Goal: Information Seeking & Learning: Find specific fact

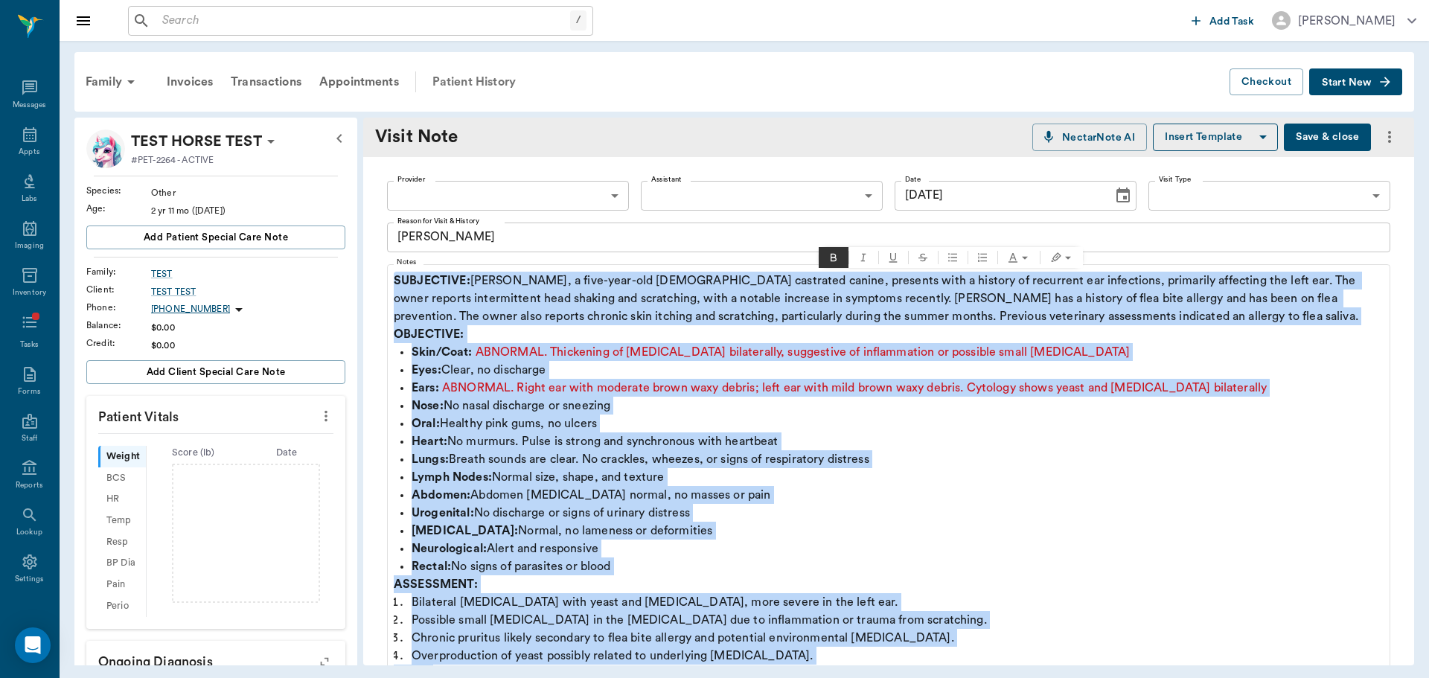
click at [453, 79] on div "Patient History" at bounding box center [473, 82] width 101 height 36
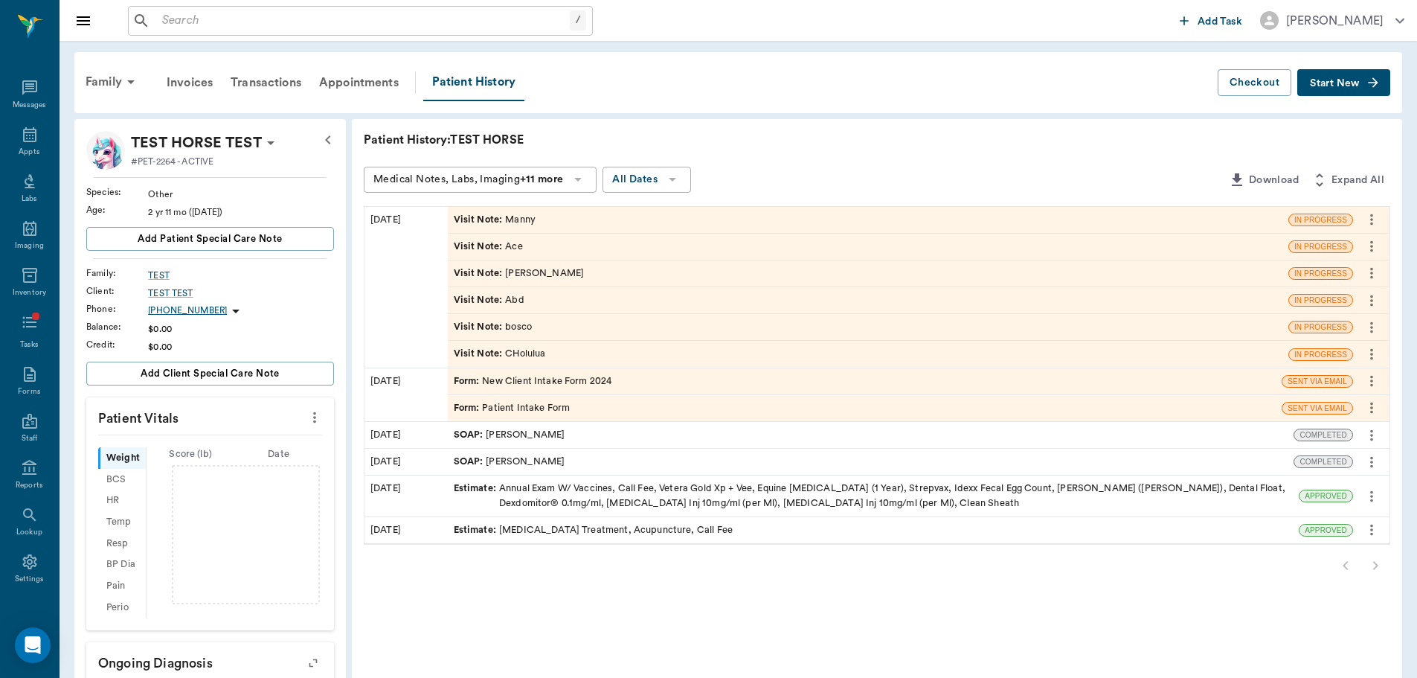
click at [528, 243] on div "Visit Note : Ace" at bounding box center [868, 247] width 841 height 26
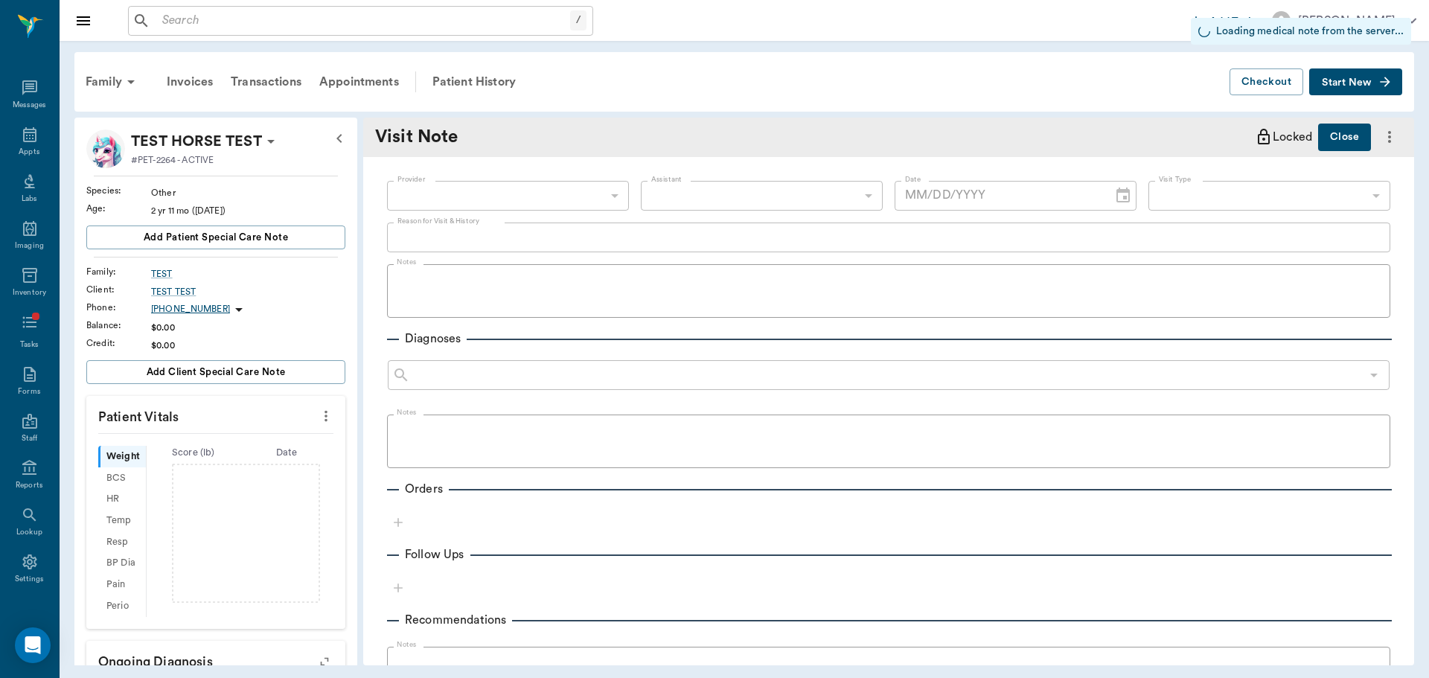
type input "[DATE]"
type textarea "Ace"
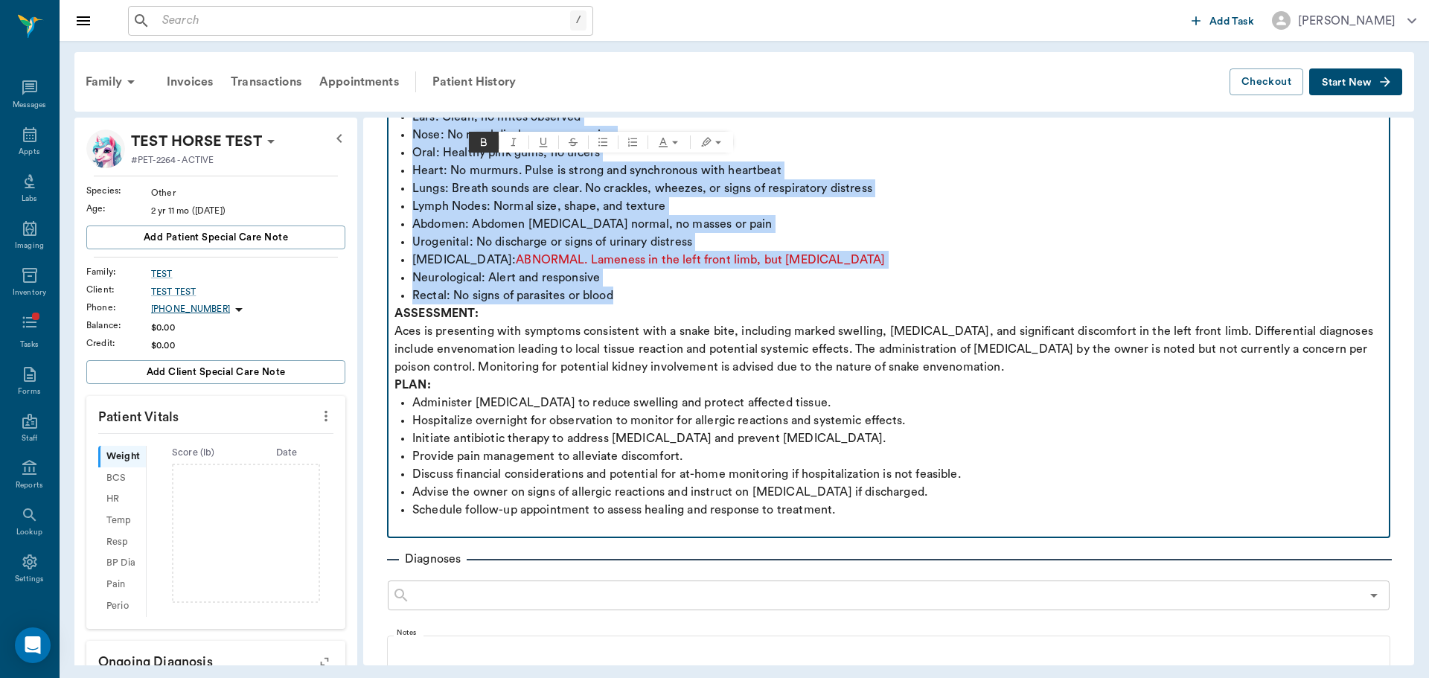
scroll to position [298, 0]
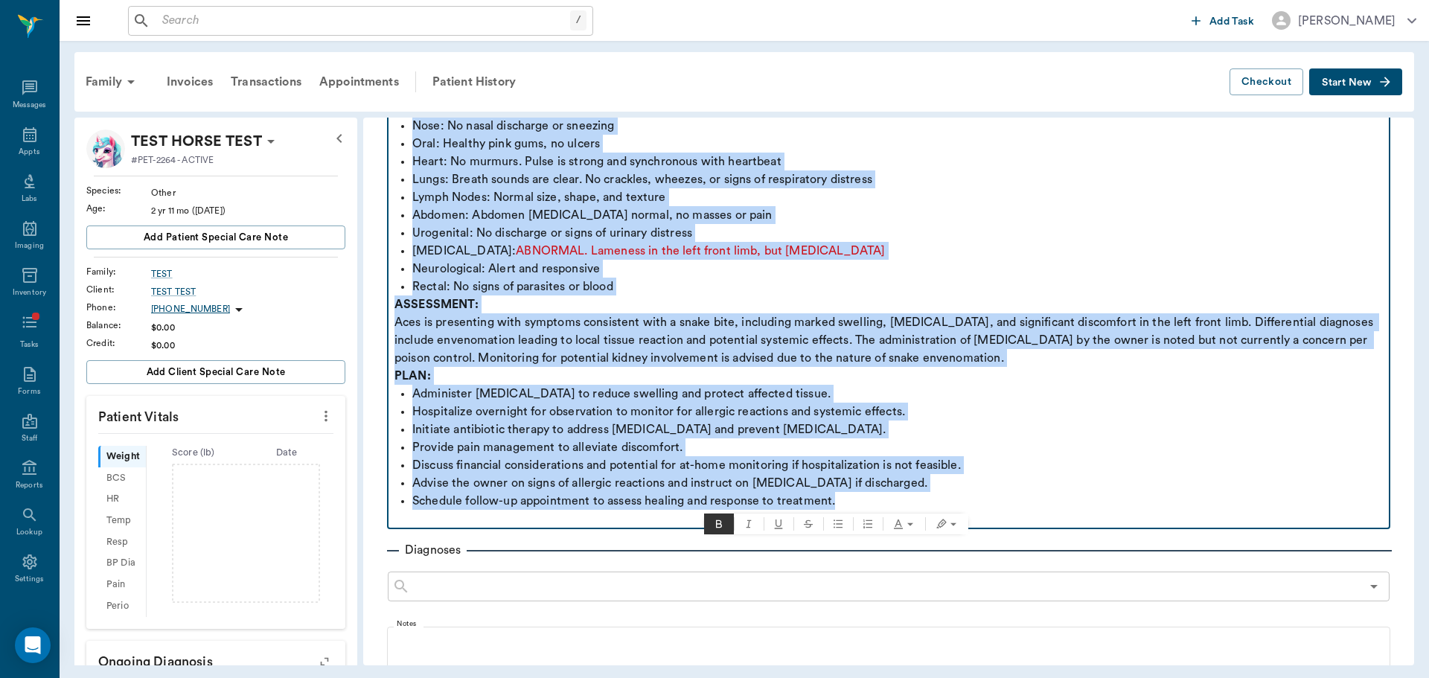
drag, startPoint x: 397, startPoint y: 278, endPoint x: 1203, endPoint y: 504, distance: 837.7
click at [1203, 504] on div "SUBJECTIVE: Aces, a six-year-old [DEMOGRAPHIC_DATA] intact German Shorthaired P…" at bounding box center [888, 251] width 988 height 554
copy div "SUBJECTIVE: Aces, a six-year-old [DEMOGRAPHIC_DATA] intact German Shorthaired P…"
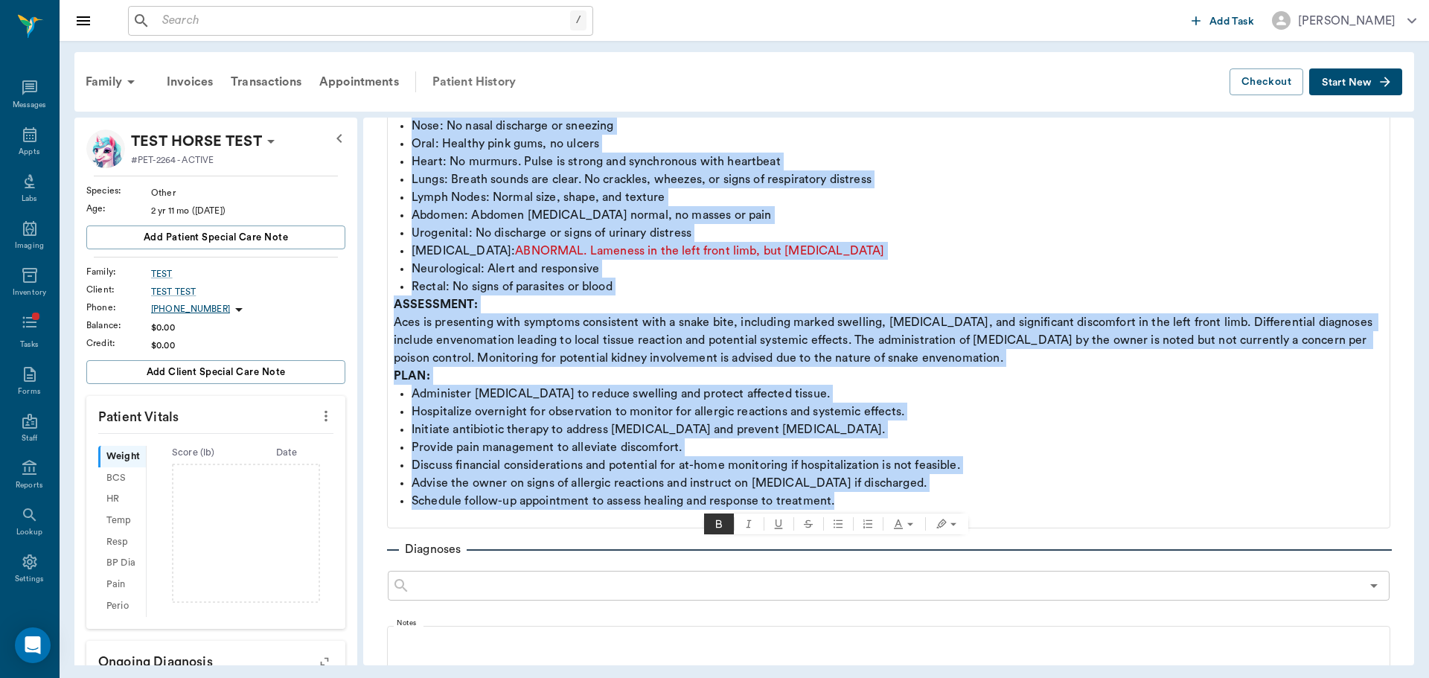
click at [503, 92] on div "Patient History" at bounding box center [473, 82] width 101 height 36
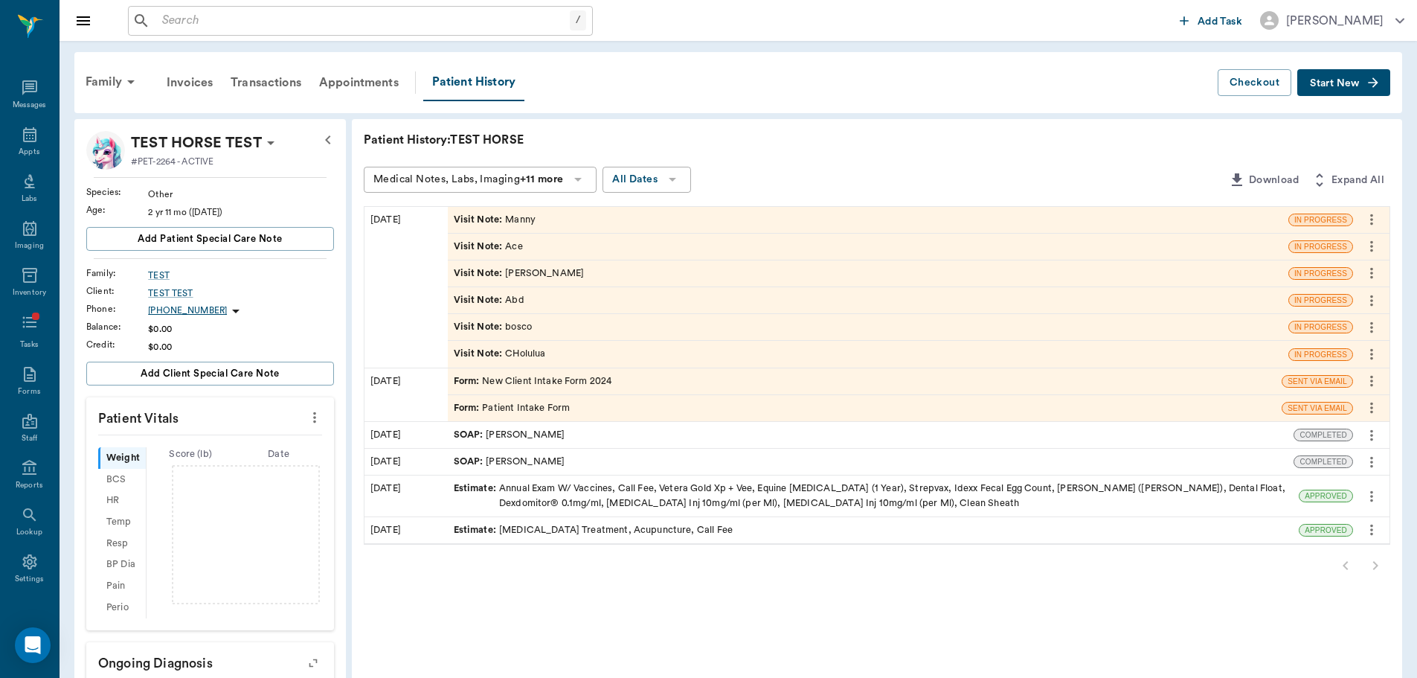
click at [507, 220] on div "Visit Note : [PERSON_NAME]" at bounding box center [495, 220] width 82 height 14
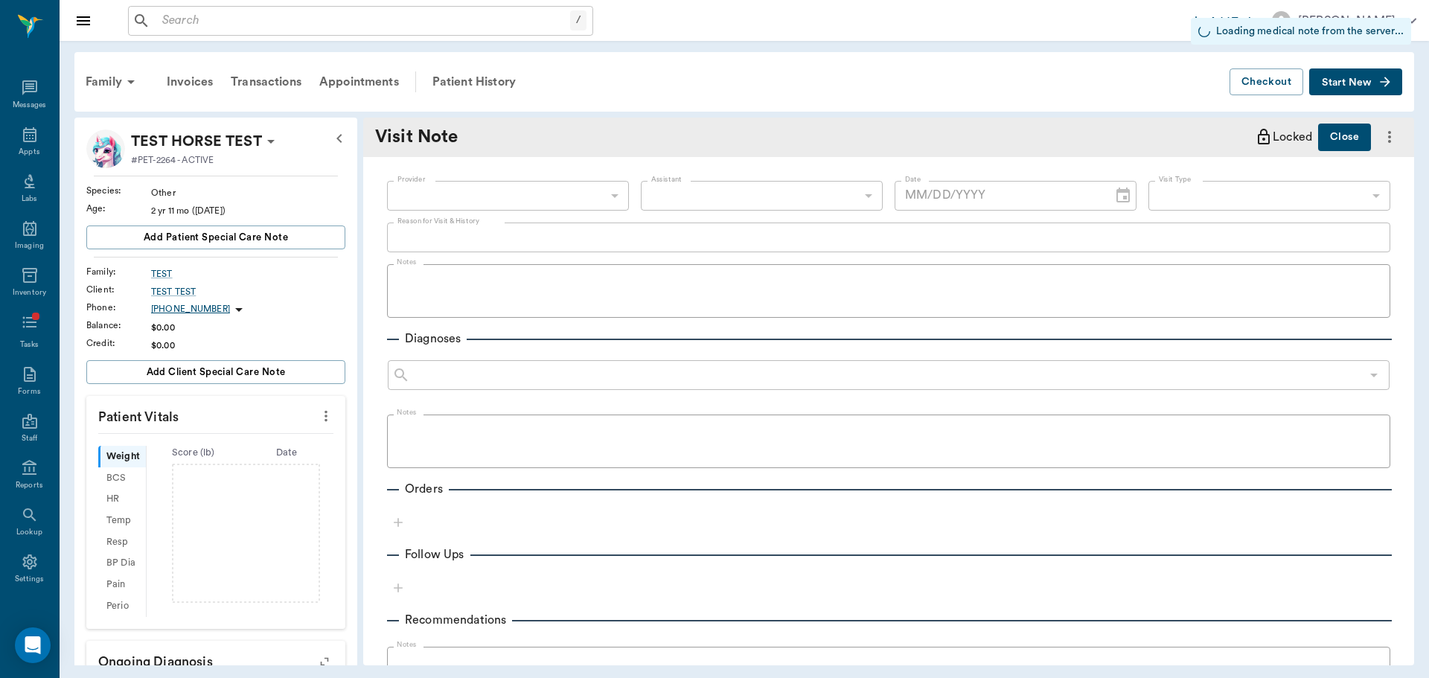
type input "[DATE]"
type textarea "Manny"
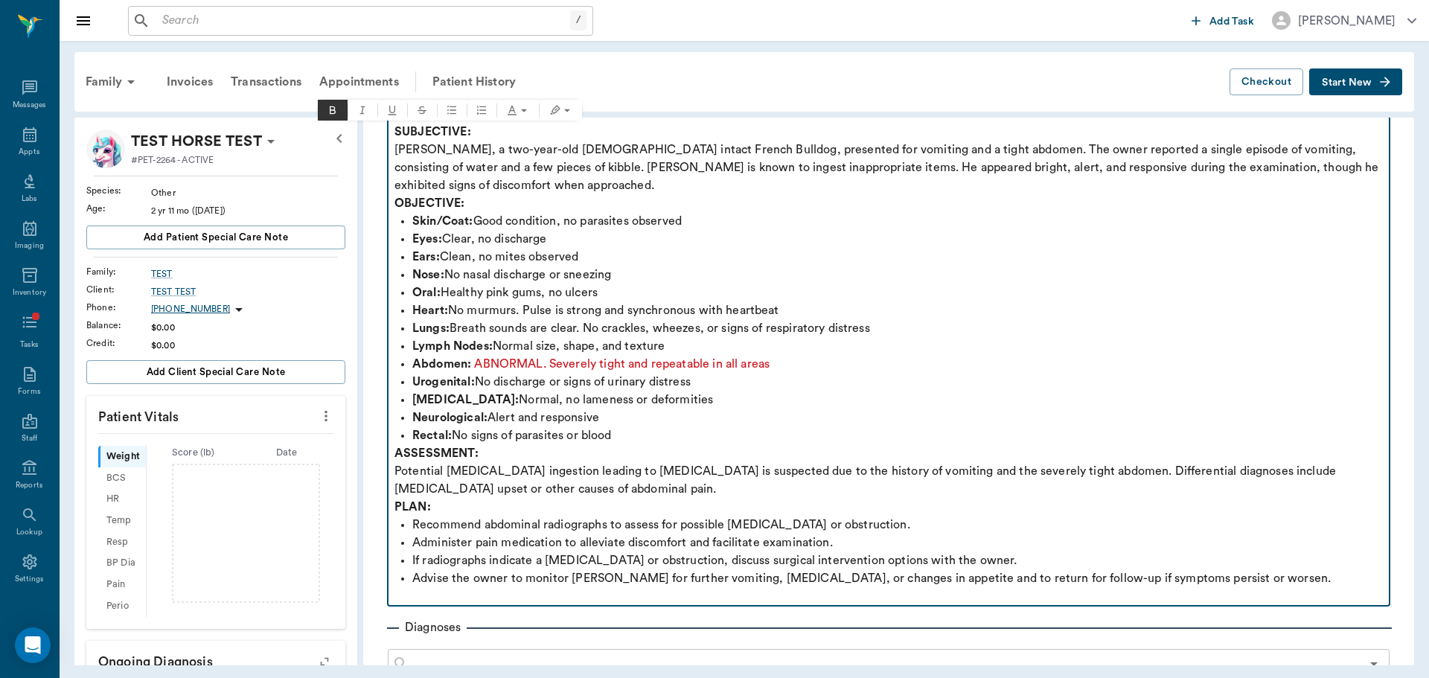
scroll to position [147, 0]
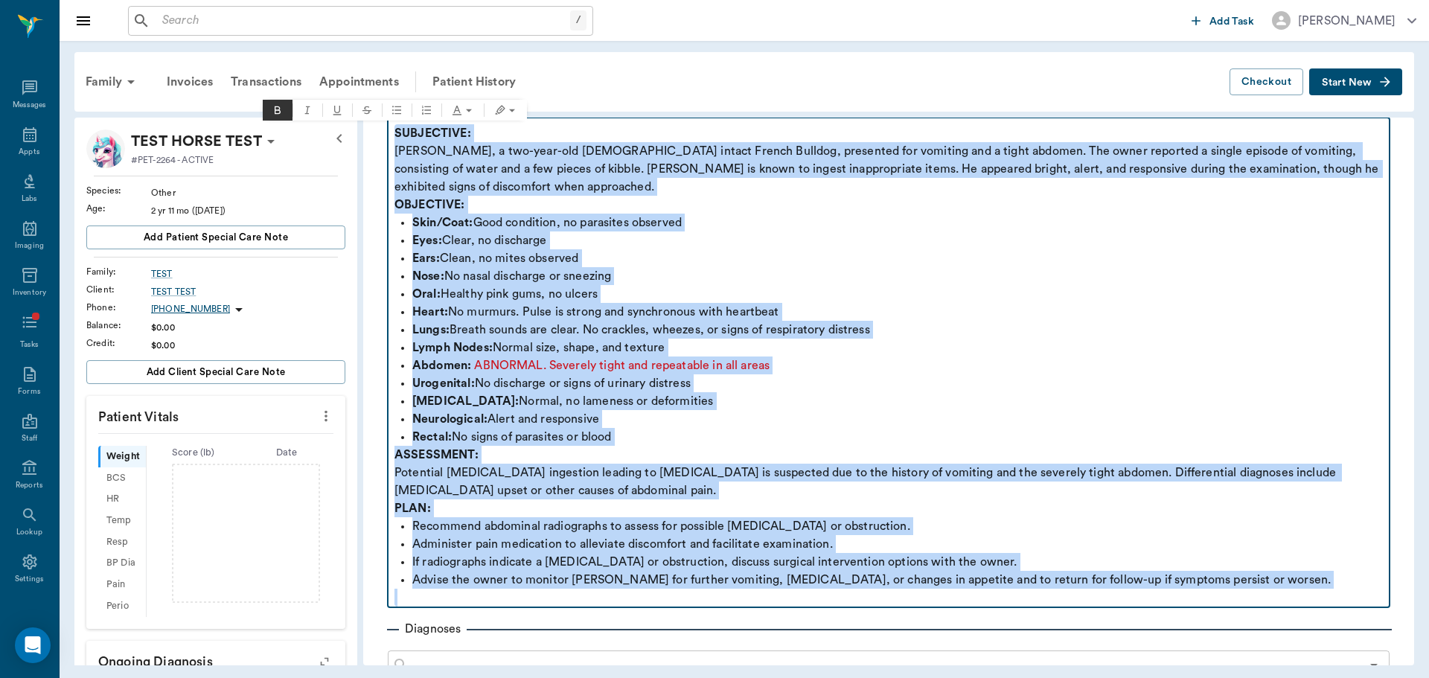
drag, startPoint x: 394, startPoint y: 127, endPoint x: 1289, endPoint y: 593, distance: 1009.0
click at [1289, 593] on div "SUBJECTIVE: [PERSON_NAME], a two-year-old [DEMOGRAPHIC_DATA] intact French Bull…" at bounding box center [888, 365] width 988 height 482
copy div "SUBJECTIVE: [PERSON_NAME], a two-year-old [DEMOGRAPHIC_DATA] intact French Bull…"
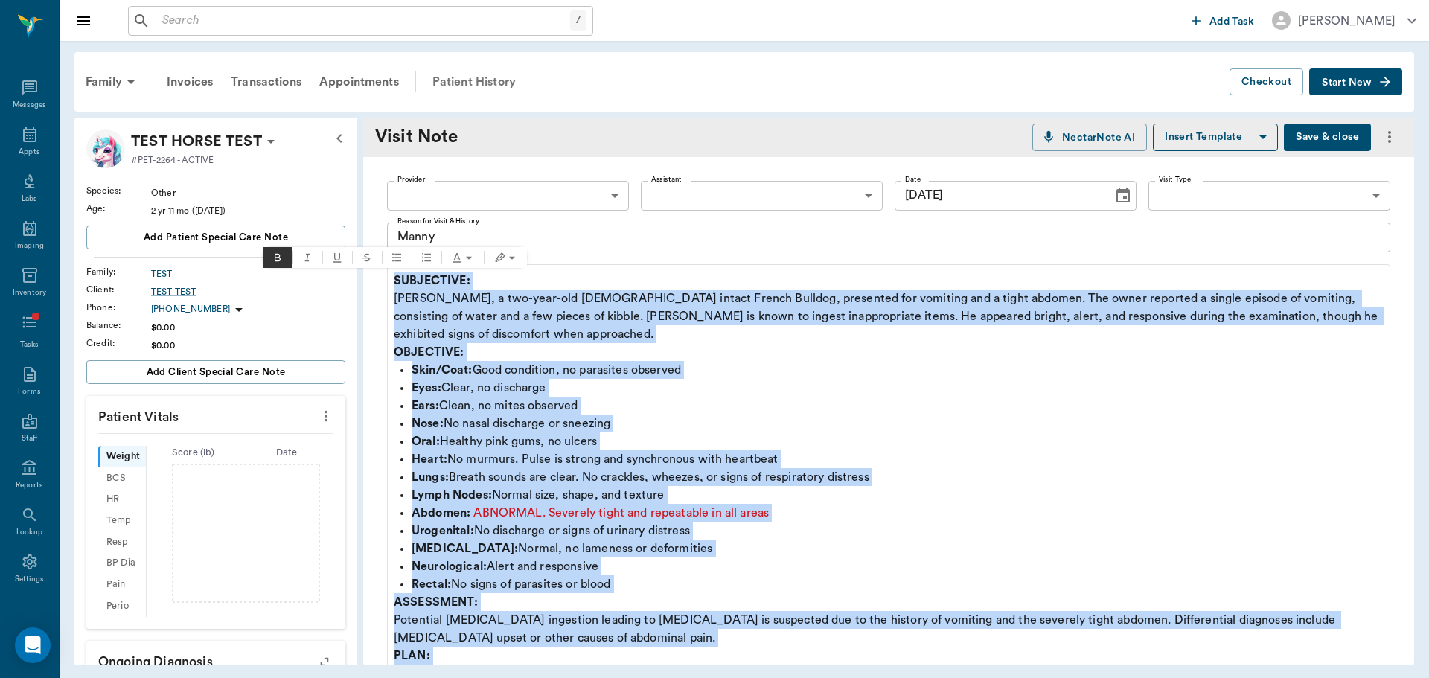
click at [490, 86] on div "Patient History" at bounding box center [473, 82] width 101 height 36
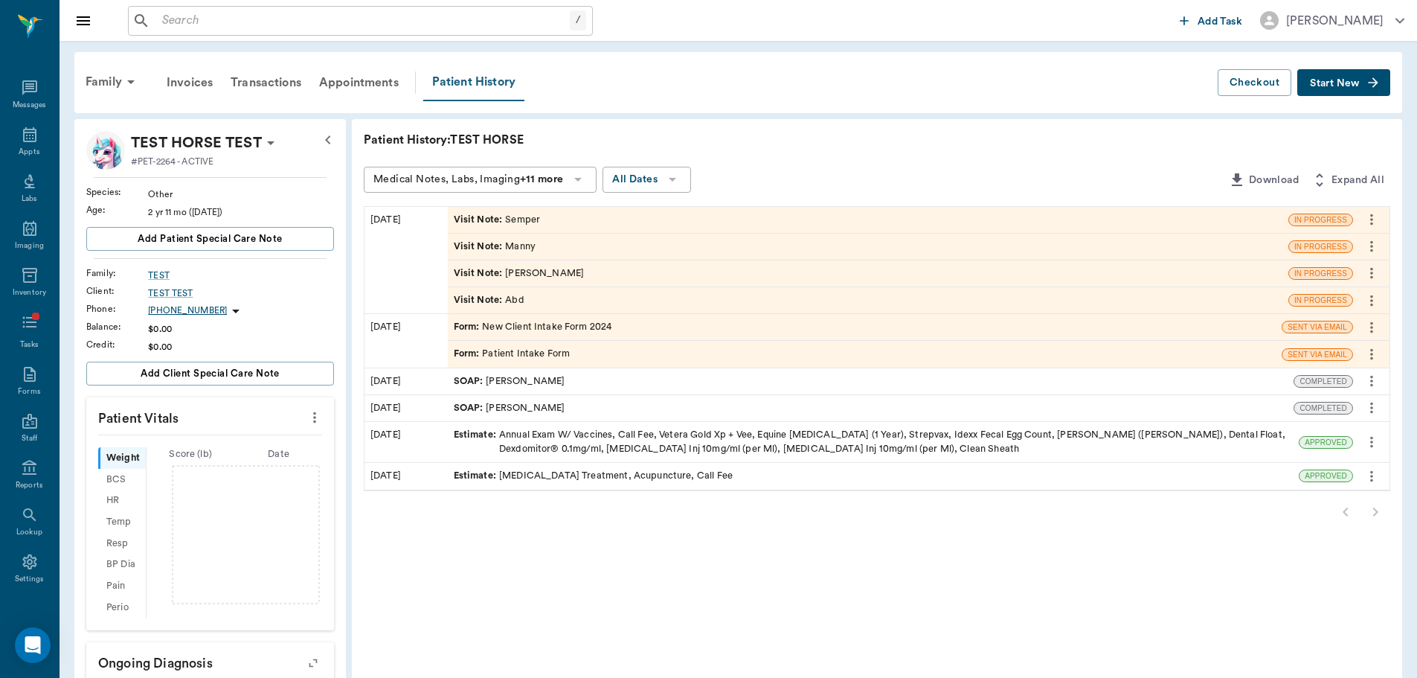
click at [442, 95] on div "Patient History" at bounding box center [473, 82] width 101 height 37
click at [517, 219] on div "Visit Note : Semper" at bounding box center [497, 220] width 87 height 14
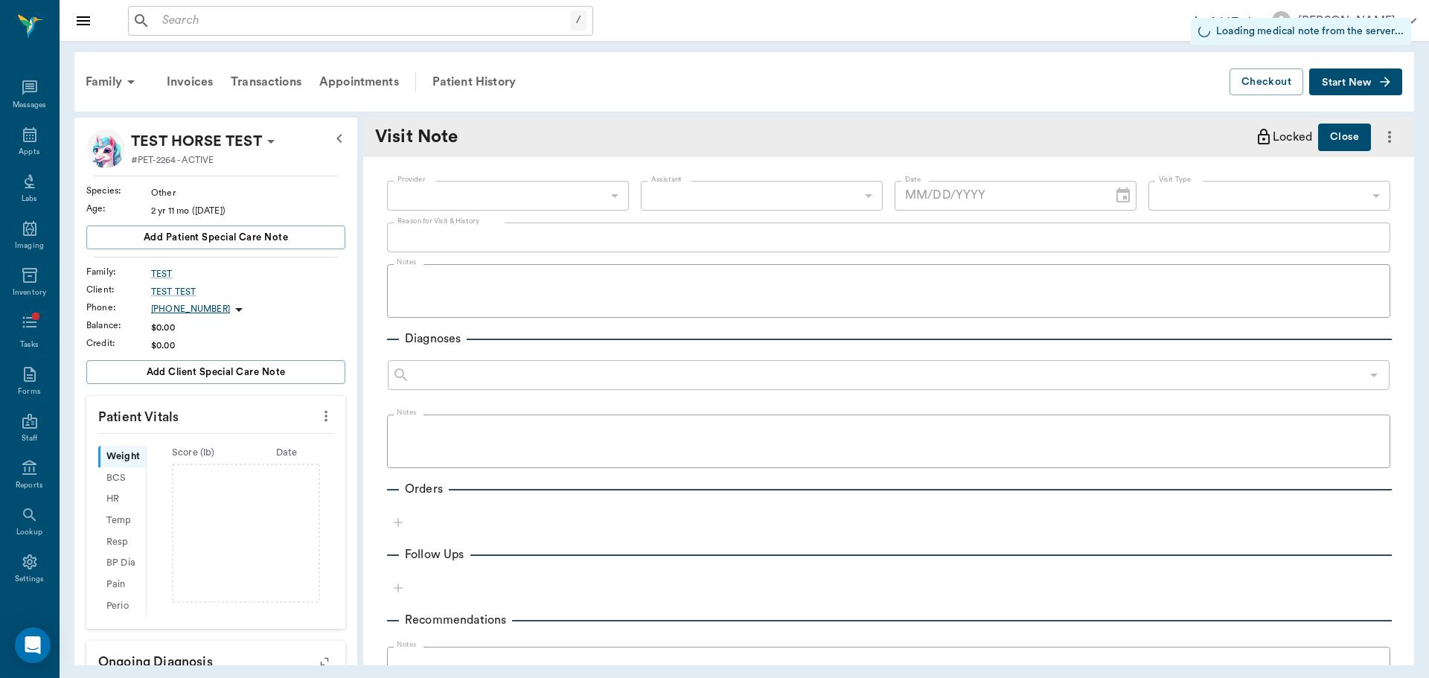
type input "[DATE]"
type textarea "Semper"
